Goal: Task Accomplishment & Management: Manage account settings

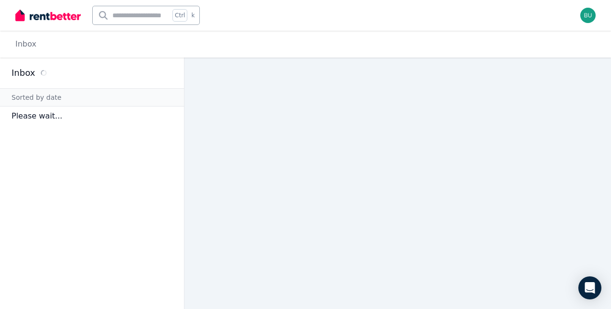
click at [67, 120] on p "Please wait..." at bounding box center [92, 116] width 184 height 19
click at [53, 81] on div "Inbox" at bounding box center [92, 73] width 184 height 31
click at [66, 15] on img at bounding box center [47, 15] width 65 height 14
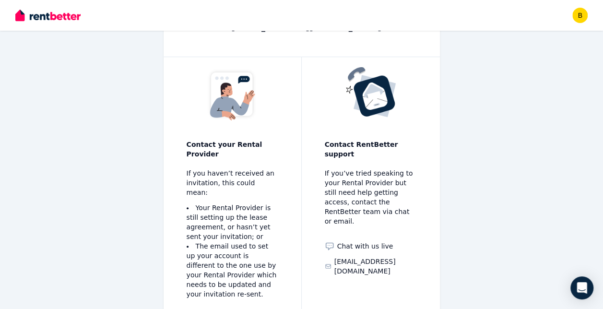
scroll to position [142, 0]
